Goal: Task Accomplishment & Management: Manage account settings

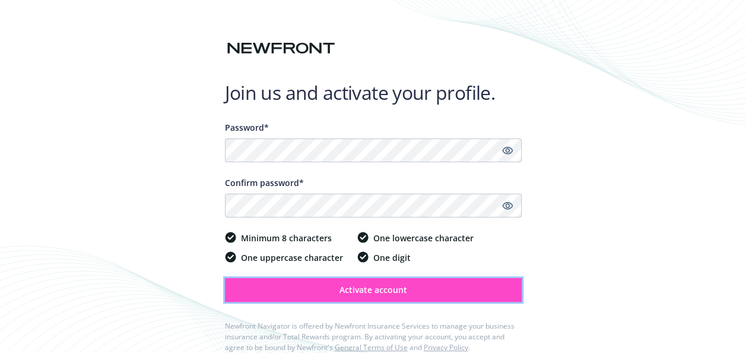
click at [365, 288] on span "Activate account" at bounding box center [374, 289] width 68 height 11
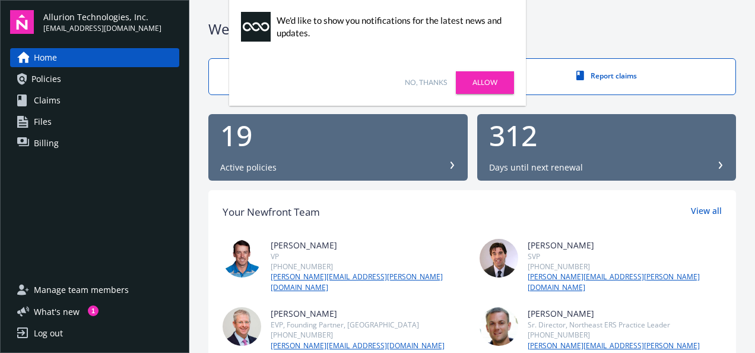
click at [439, 75] on div "No, thanks [PERSON_NAME]" at bounding box center [377, 82] width 297 height 46
click at [433, 80] on link "No, thanks" at bounding box center [426, 82] width 42 height 11
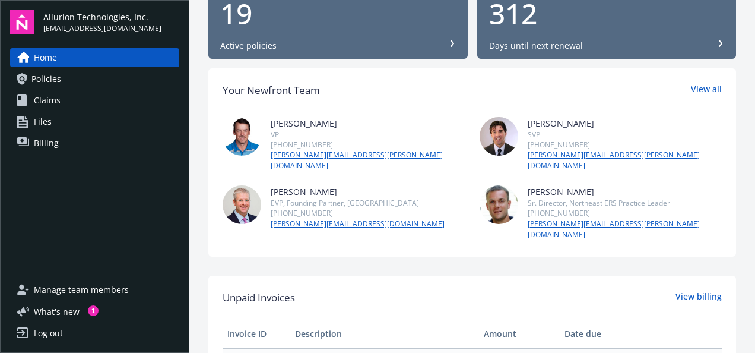
scroll to position [119, 0]
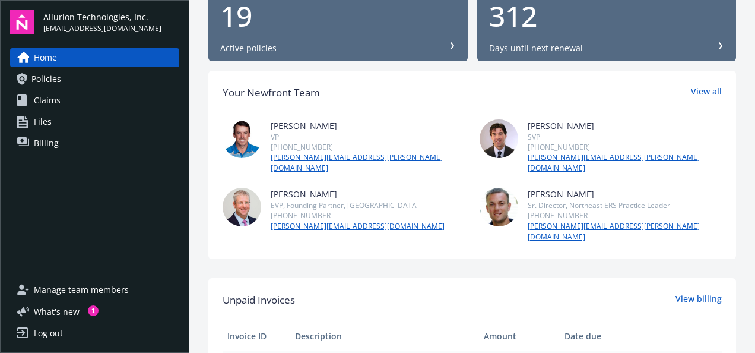
click at [53, 97] on span "Claims" at bounding box center [47, 100] width 27 height 19
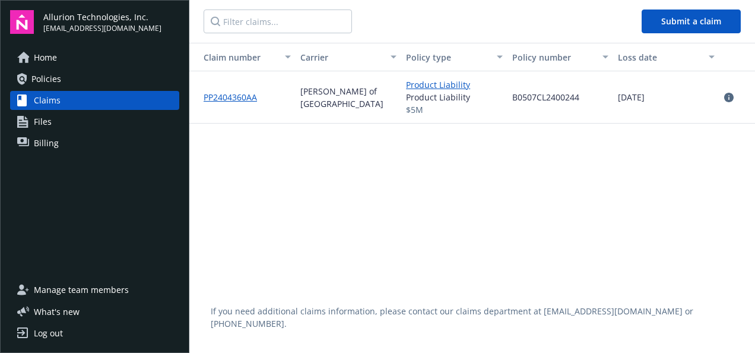
click at [250, 97] on link "PP2404360AA" at bounding box center [230, 96] width 53 height 11
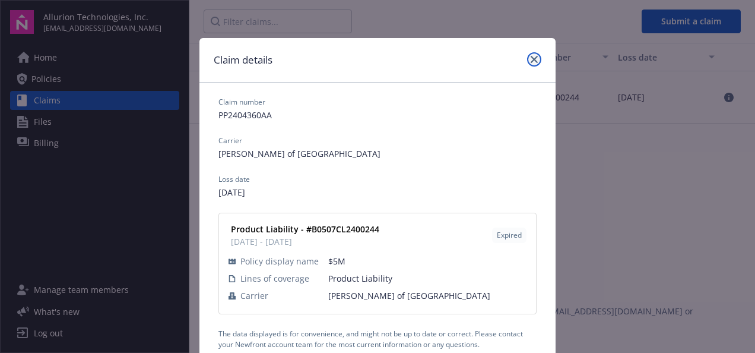
click at [531, 61] on icon "close" at bounding box center [534, 59] width 7 height 7
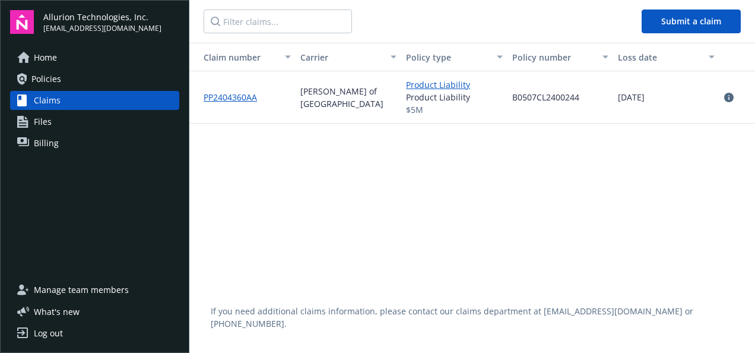
click at [57, 82] on span "Policies" at bounding box center [46, 78] width 30 height 19
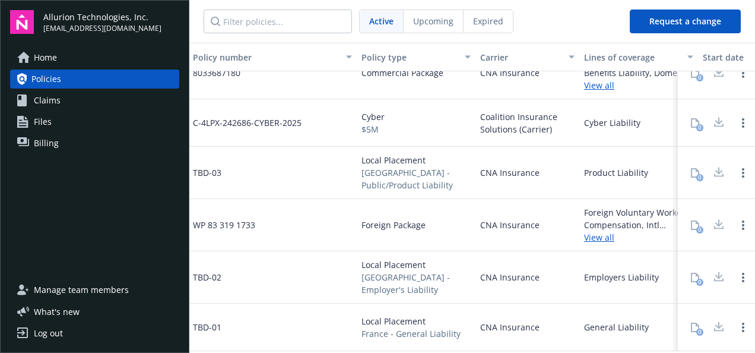
scroll to position [650, 0]
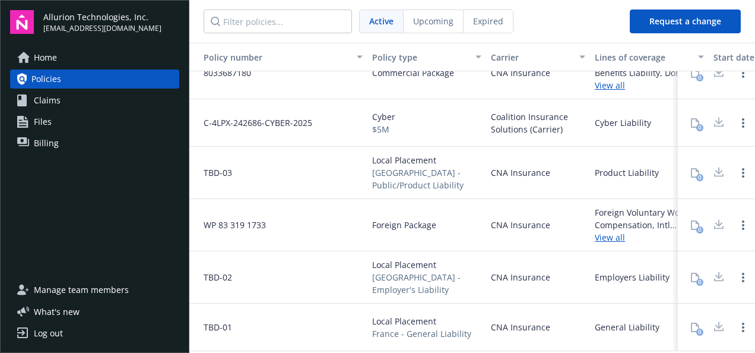
click at [56, 120] on link "Files" at bounding box center [94, 121] width 169 height 19
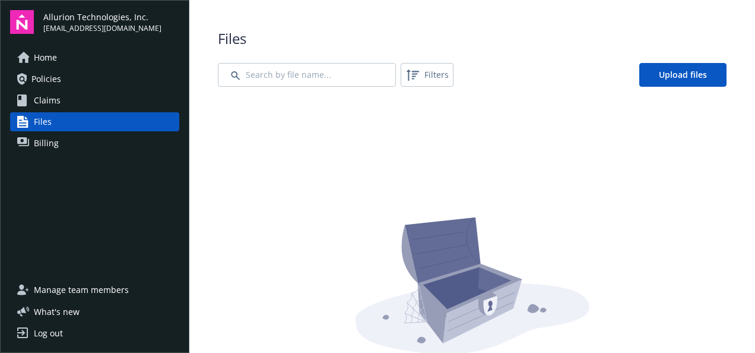
click at [49, 58] on span "Home" at bounding box center [45, 57] width 23 height 19
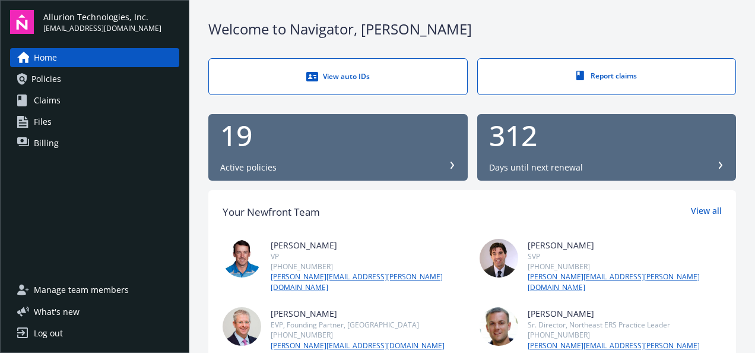
click at [349, 77] on div "View auto IDs" at bounding box center [338, 77] width 211 height 12
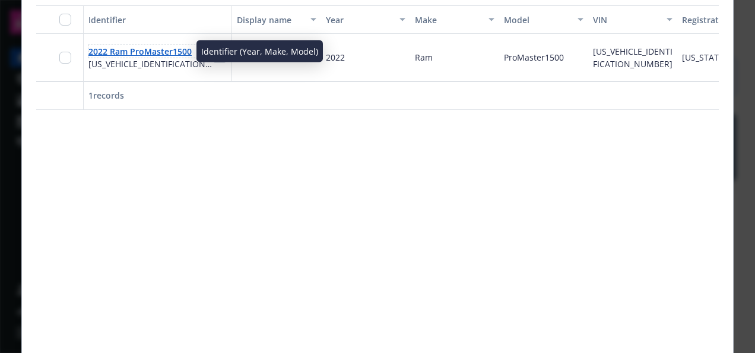
click at [161, 50] on link "2022 Ram ProMaster1500" at bounding box center [139, 51] width 103 height 11
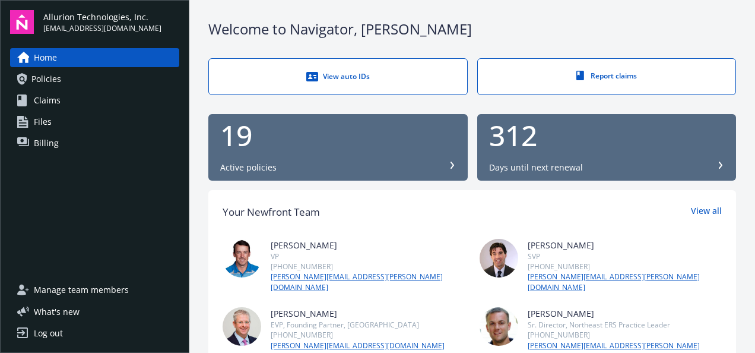
click at [69, 296] on span "Manage team members" at bounding box center [81, 289] width 95 height 19
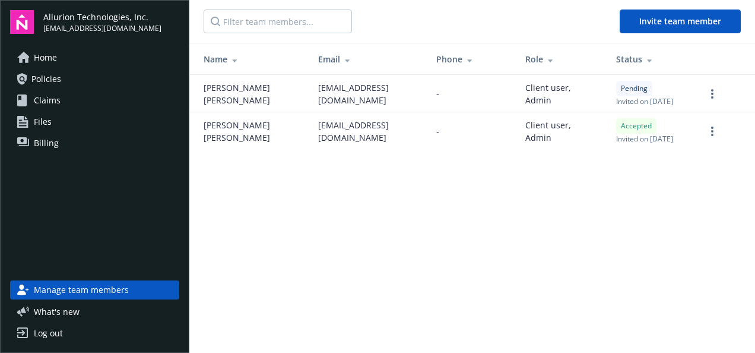
click at [55, 330] on div "Log out" at bounding box center [48, 333] width 29 height 19
